Goal: Find contact information: Find contact information

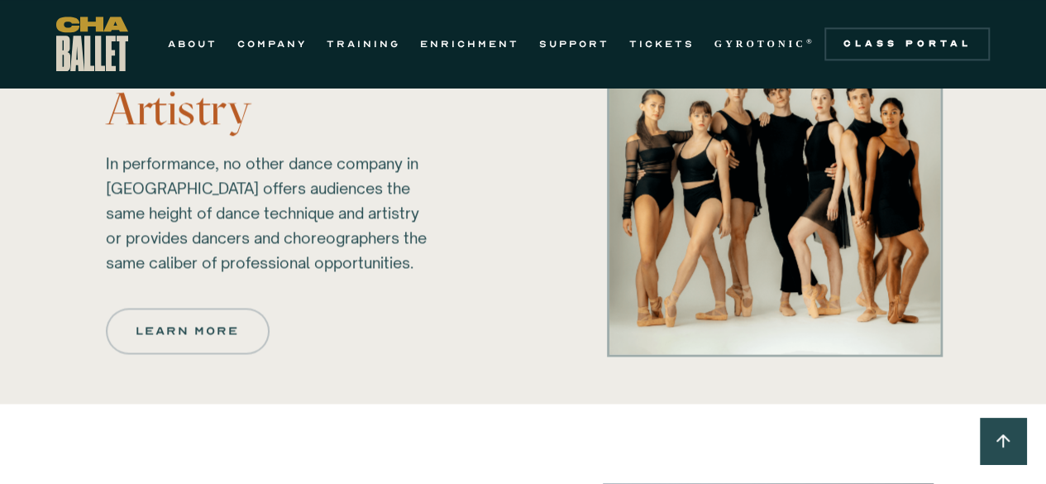
scroll to position [1116, 0]
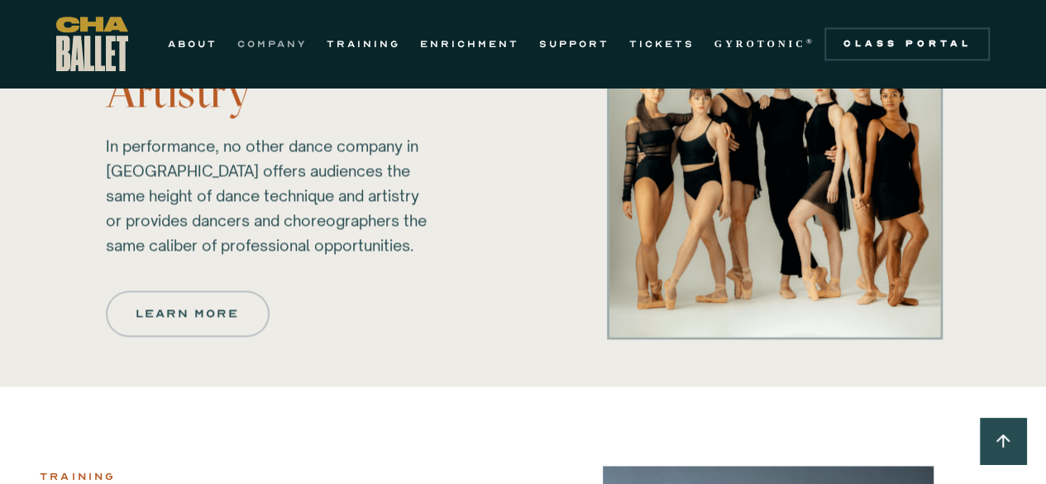
click at [274, 42] on link "COMPANY" at bounding box center [271, 44] width 69 height 20
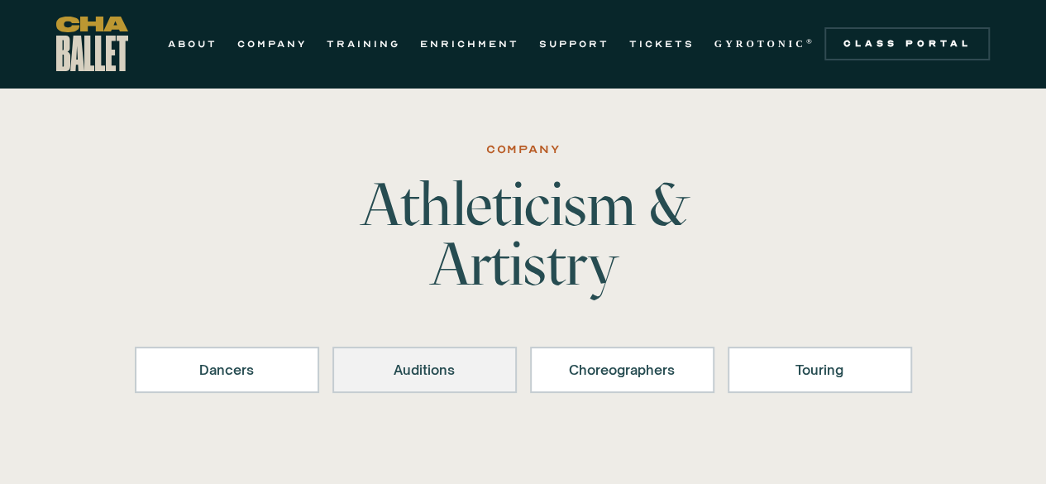
click at [410, 360] on div "Auditions" at bounding box center [424, 370] width 141 height 20
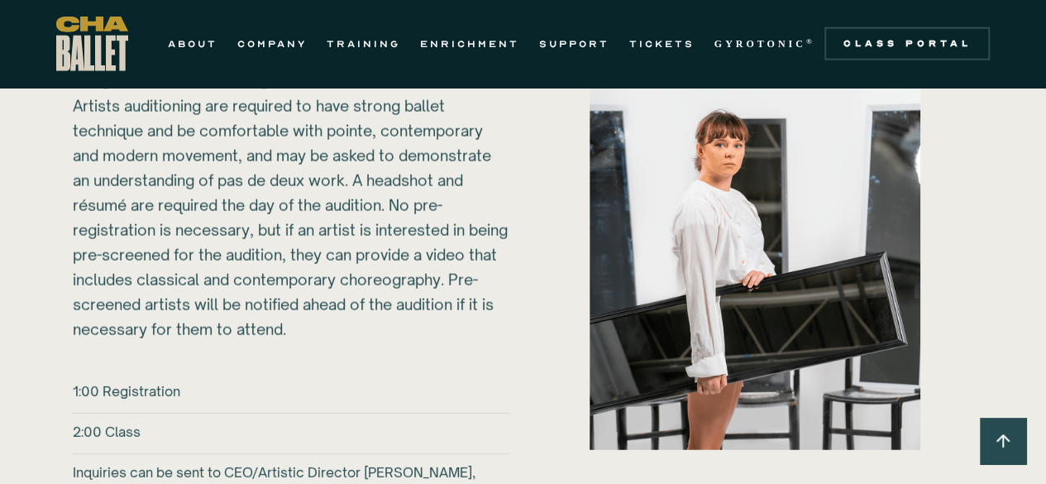
scroll to position [2254, 0]
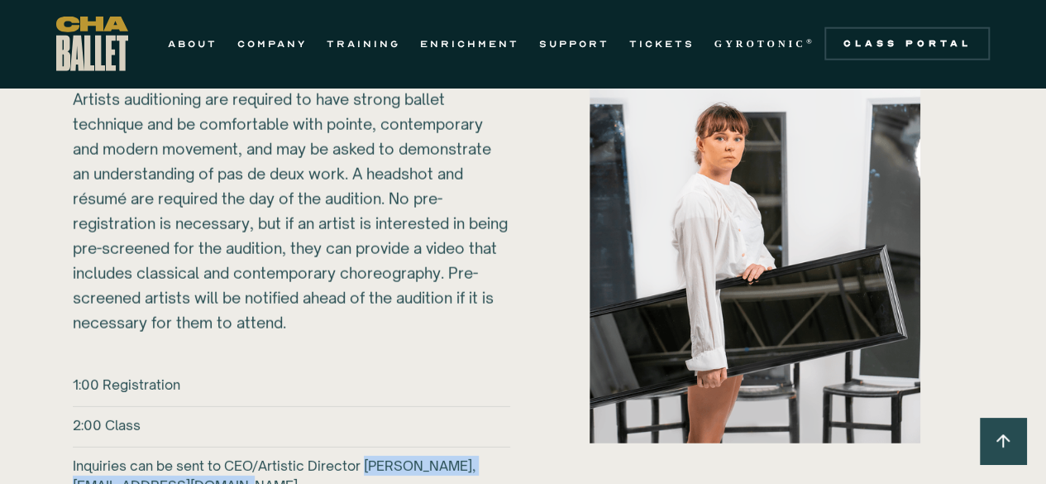
drag, startPoint x: 364, startPoint y: 439, endPoint x: 418, endPoint y: 465, distance: 60.3
copy h6 "[PERSON_NAME], [EMAIL_ADDRESS][DOMAIN_NAME]."
click at [497, 227] on div "[DATE] @ CHA Ballet [STREET_ADDRESS] ‍ Chattanooga Ballet is seeking to hire [D…" at bounding box center [291, 149] width 437 height 372
